Goal: Check status: Check status

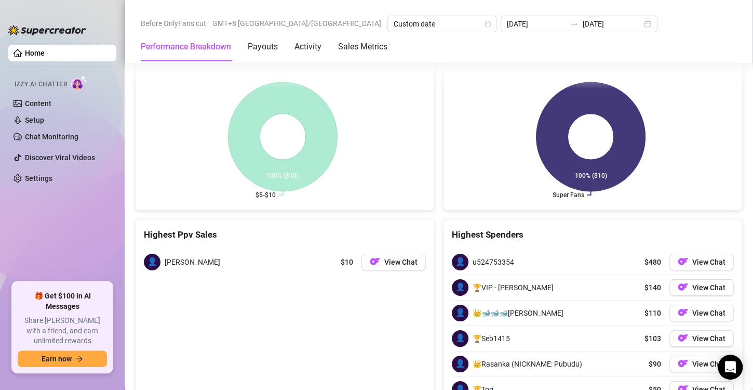
scroll to position [1506, 0]
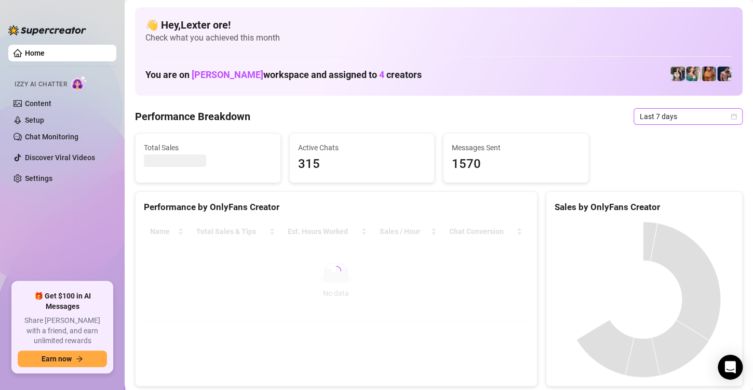
click at [660, 116] on span "Last 7 days" at bounding box center [688, 117] width 97 height 16
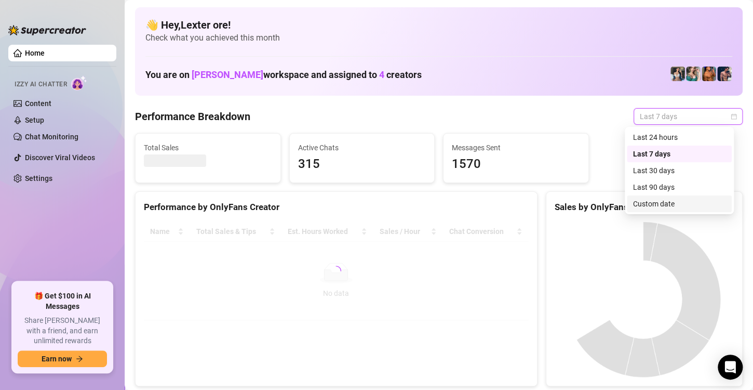
click at [659, 206] on div "Custom date" at bounding box center [679, 203] width 92 height 11
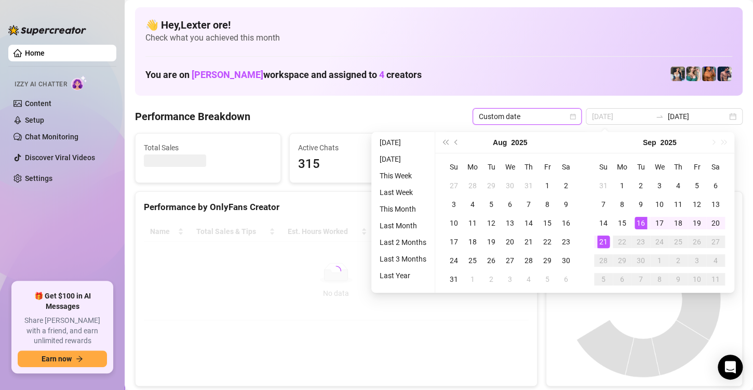
type input "[DATE]"
click at [602, 243] on div "21" at bounding box center [603, 241] width 12 height 12
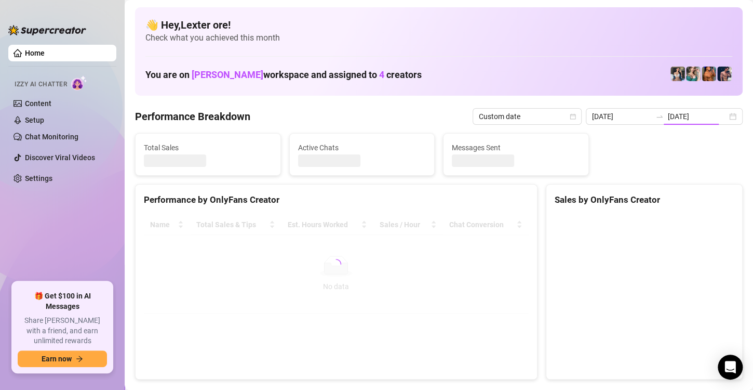
type input "[DATE]"
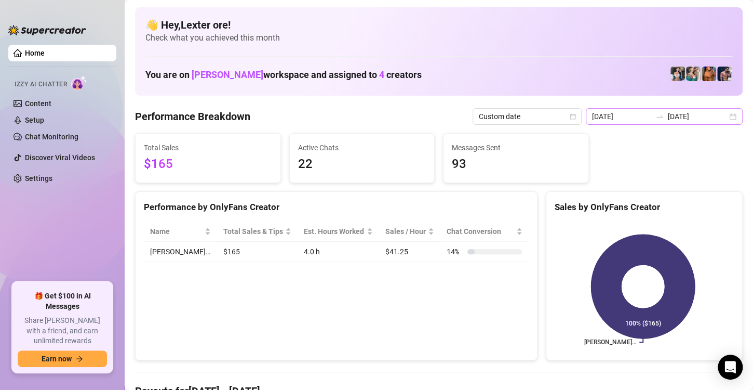
click at [721, 115] on div "[DATE] [DATE]" at bounding box center [664, 116] width 157 height 17
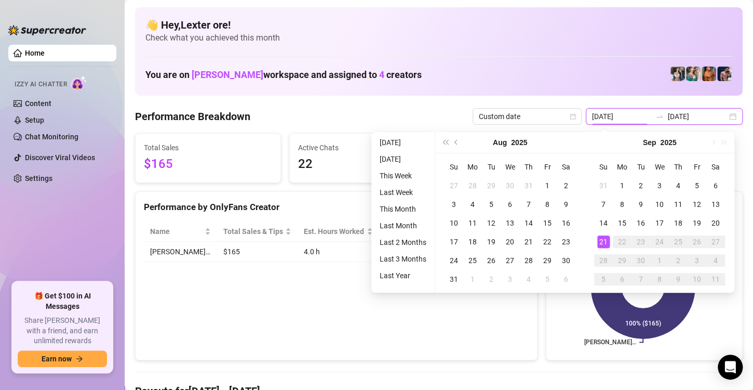
type input "[DATE]"
click at [606, 241] on div "21" at bounding box center [603, 241] width 12 height 12
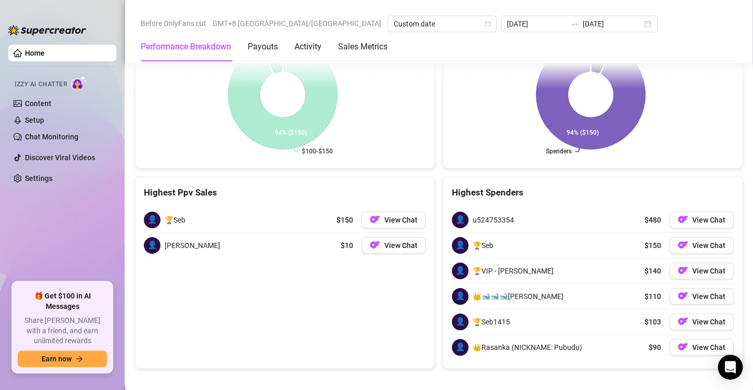
scroll to position [1722, 0]
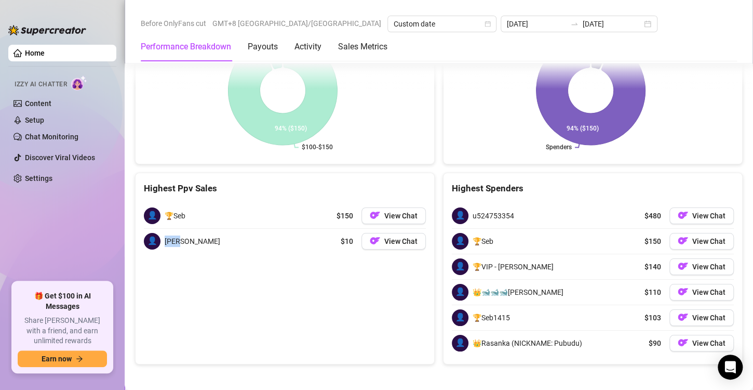
drag, startPoint x: 208, startPoint y: 233, endPoint x: 195, endPoint y: 252, distance: 23.6
click at [167, 235] on div "👤 [PERSON_NAME] $10 View Chat" at bounding box center [285, 241] width 282 height 25
click at [248, 280] on div "Highest Ppv Sales 👤 🏆Seb $150 View Chat 👤 [PERSON_NAME] $10 View Chat" at bounding box center [285, 268] width 300 height 192
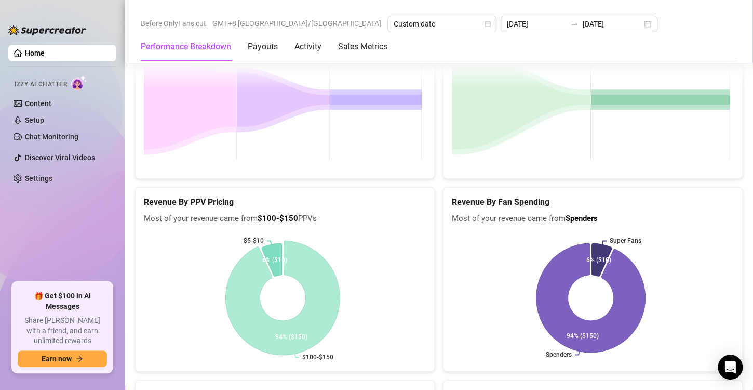
scroll to position [1515, 0]
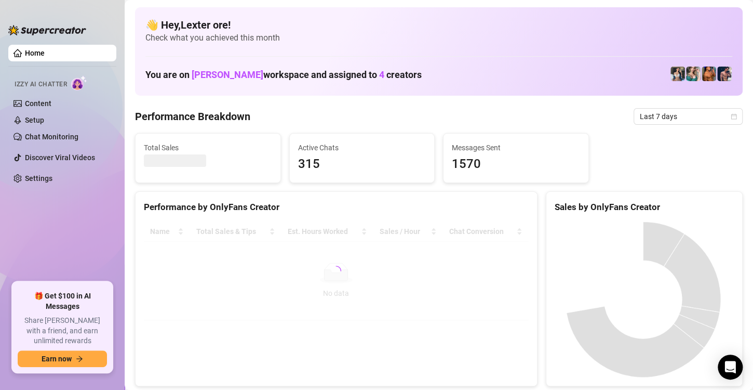
click at [417, 274] on div at bounding box center [336, 270] width 385 height 99
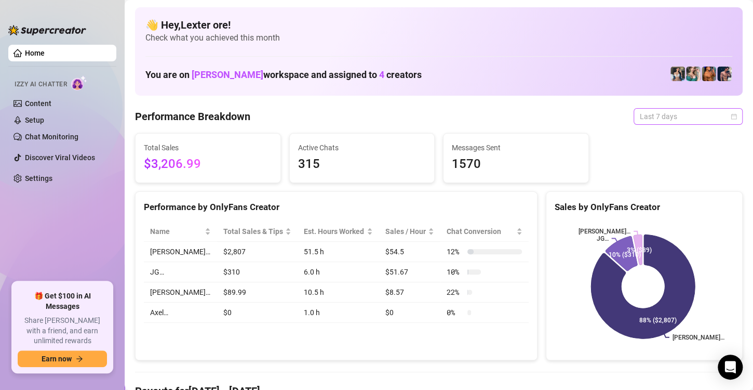
click at [725, 111] on span "Last 7 days" at bounding box center [688, 117] width 97 height 16
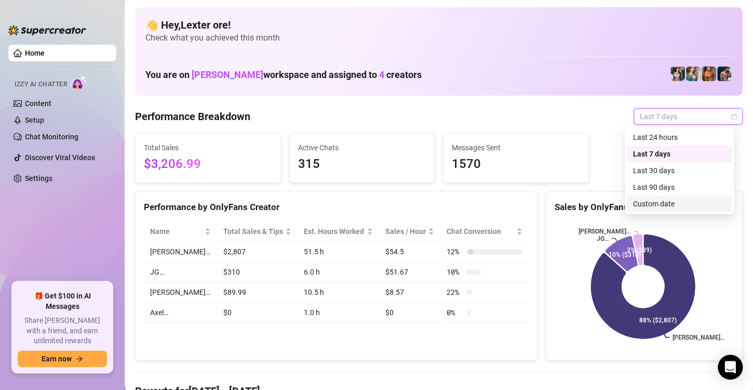
click at [644, 199] on div "Custom date" at bounding box center [679, 203] width 92 height 11
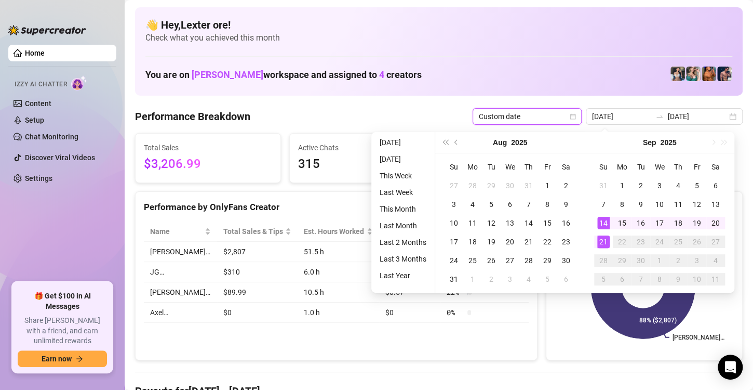
type input "[DATE]"
click at [607, 240] on div "21" at bounding box center [603, 241] width 12 height 12
click at [606, 240] on div "21" at bounding box center [603, 241] width 12 height 12
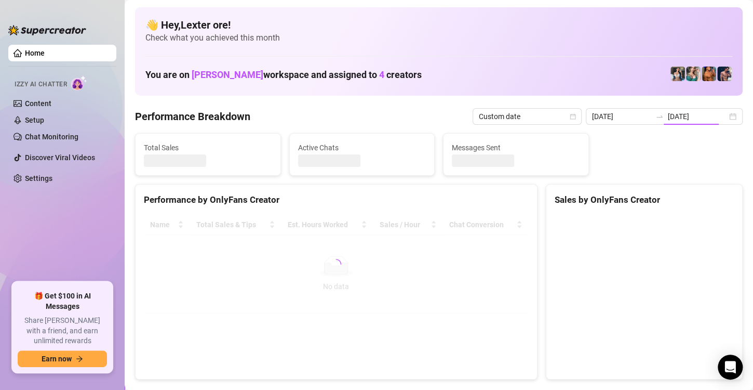
type input "[DATE]"
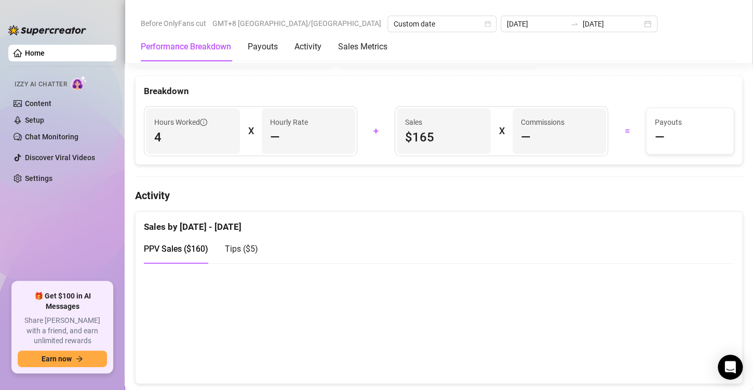
scroll to position [260, 0]
